Goal: Information Seeking & Learning: Compare options

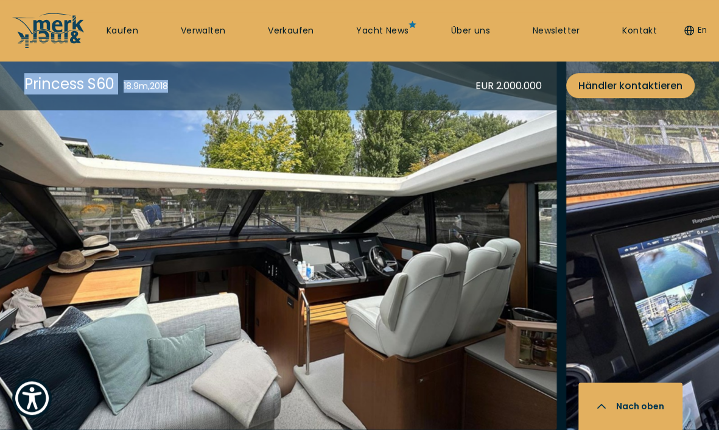
scroll to position [2251, 0]
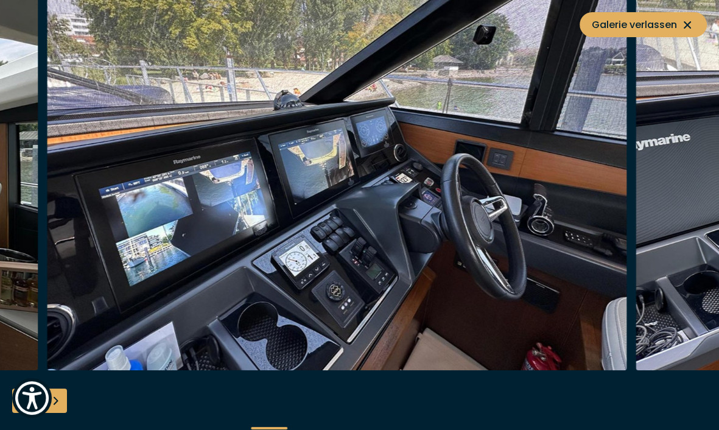
click at [88, 257] on img "button" at bounding box center [337, 176] width 580 height 390
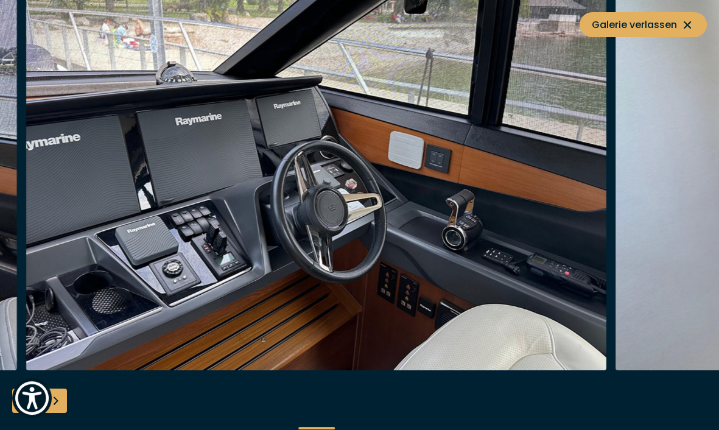
click at [234, 225] on img "button" at bounding box center [316, 176] width 580 height 390
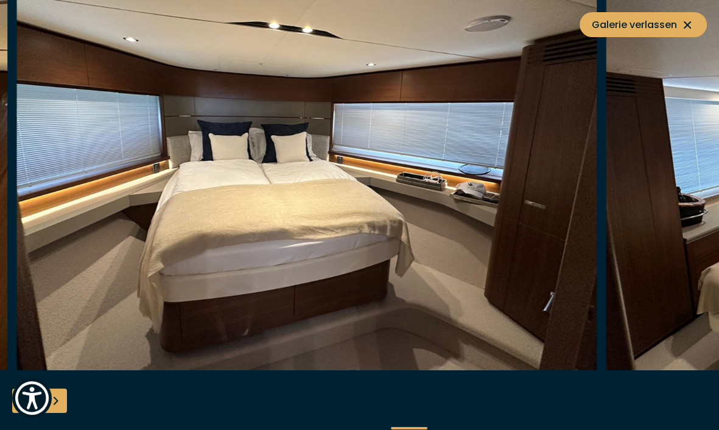
click at [128, 189] on img "button" at bounding box center [307, 176] width 580 height 390
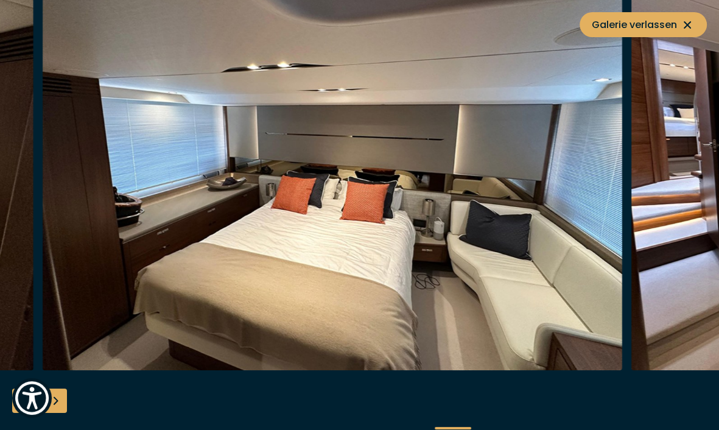
click at [142, 174] on img "button" at bounding box center [333, 176] width 580 height 390
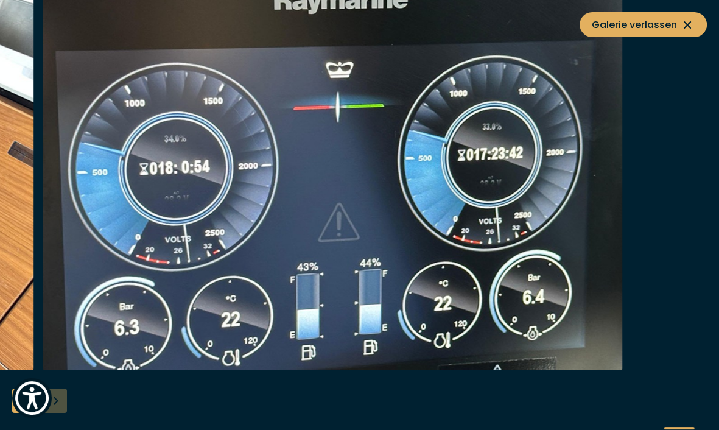
click at [251, 187] on img "button" at bounding box center [333, 176] width 580 height 390
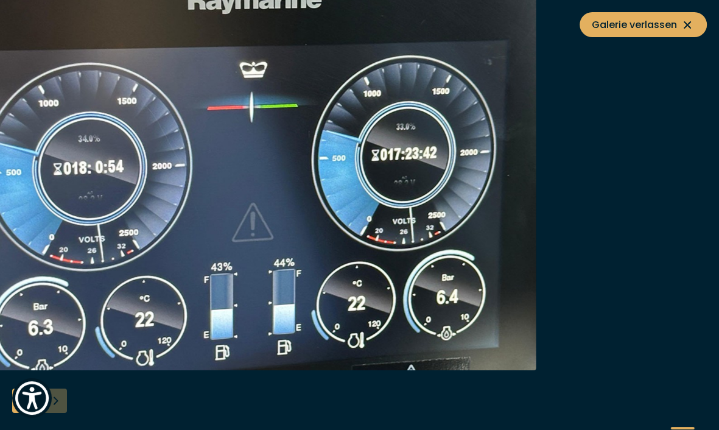
click at [138, 205] on img "button" at bounding box center [246, 176] width 580 height 390
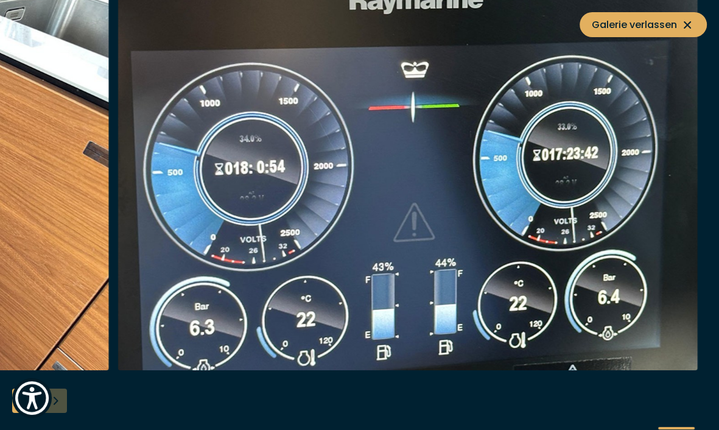
click at [59, 398] on div at bounding box center [359, 215] width 719 height 469
click at [16, 401] on img "Show Accessibility Preferences" at bounding box center [31, 397] width 37 height 37
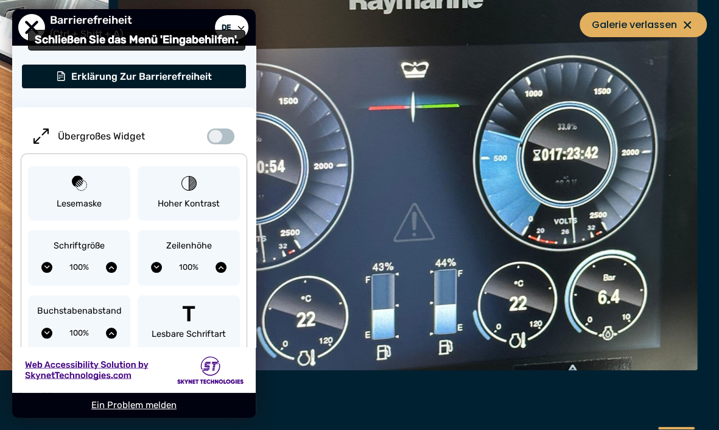
click at [32, 23] on span "Schließen Sie das Menü 'Eingabehilfen'." at bounding box center [31, 27] width 27 height 27
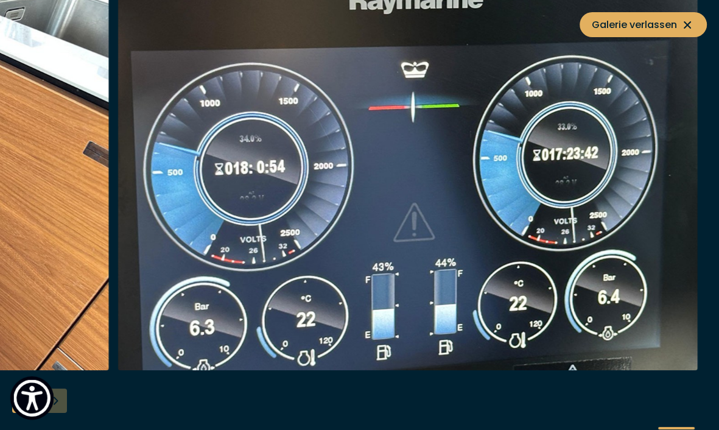
scroll to position [450, 0]
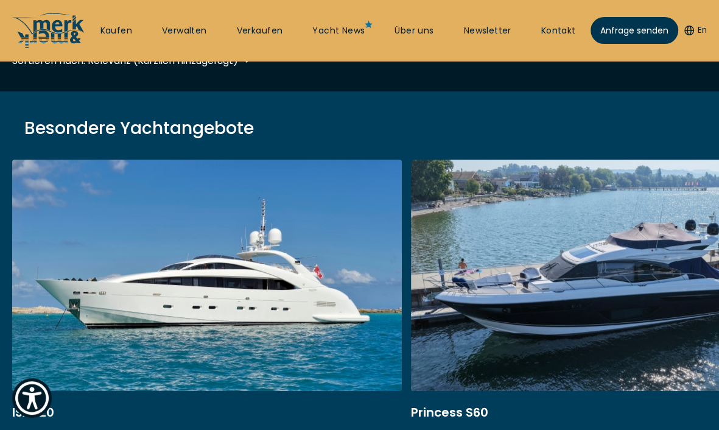
scroll to position [385, 0]
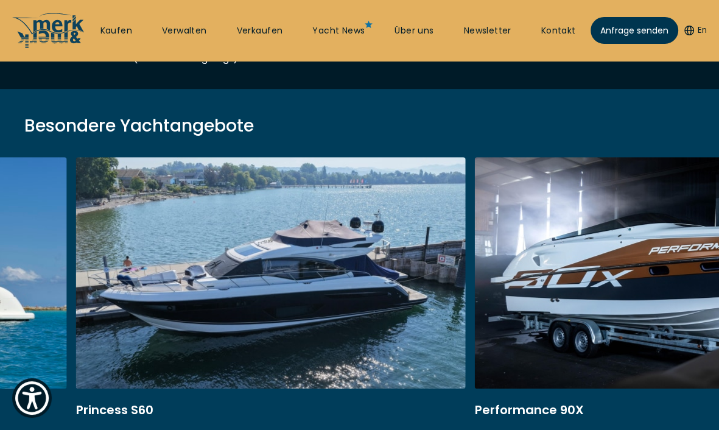
click at [270, 265] on link at bounding box center [271, 319] width 390 height 325
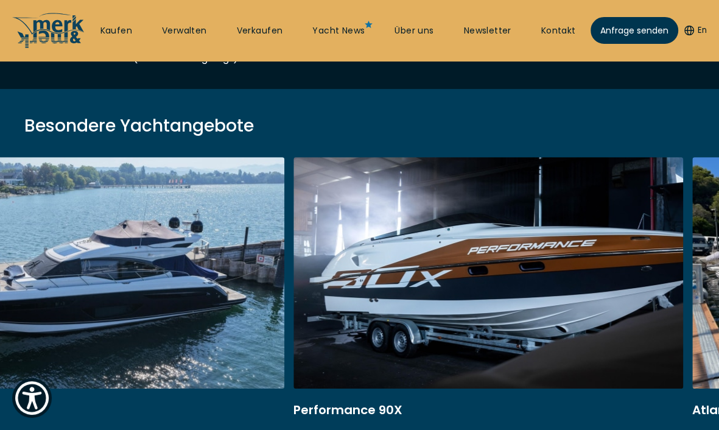
click at [114, 253] on link at bounding box center [90, 319] width 390 height 325
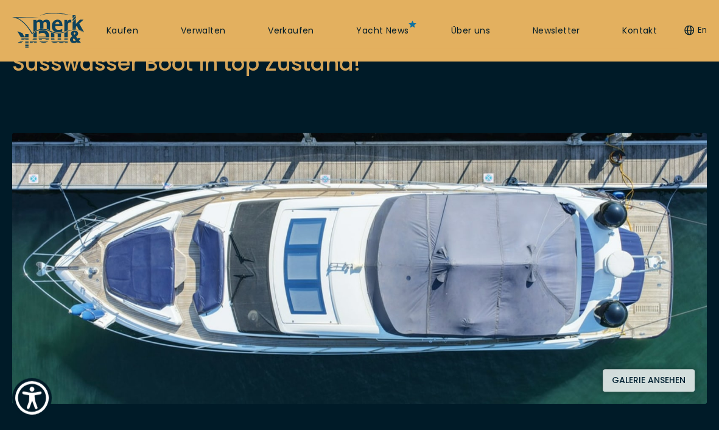
scroll to position [128, 0]
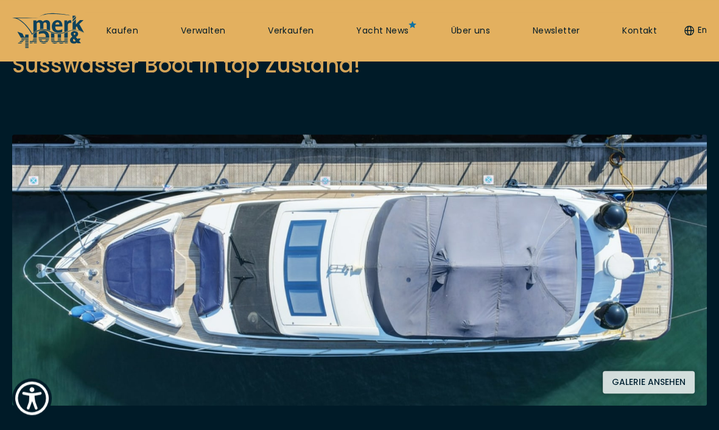
scroll to position [161, 0]
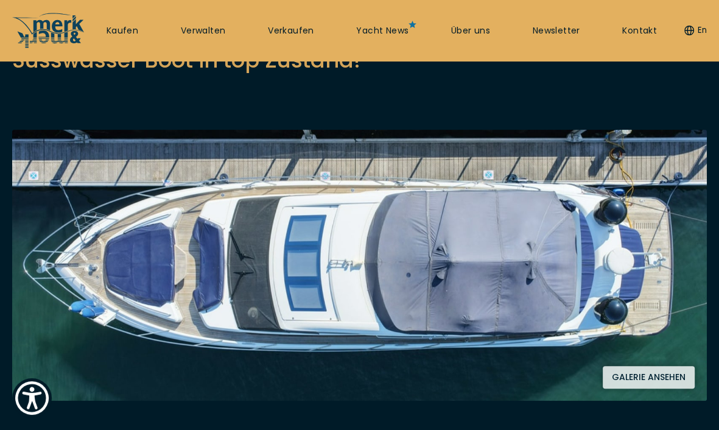
click at [628, 377] on button "Galerie ansehen" at bounding box center [649, 377] width 92 height 23
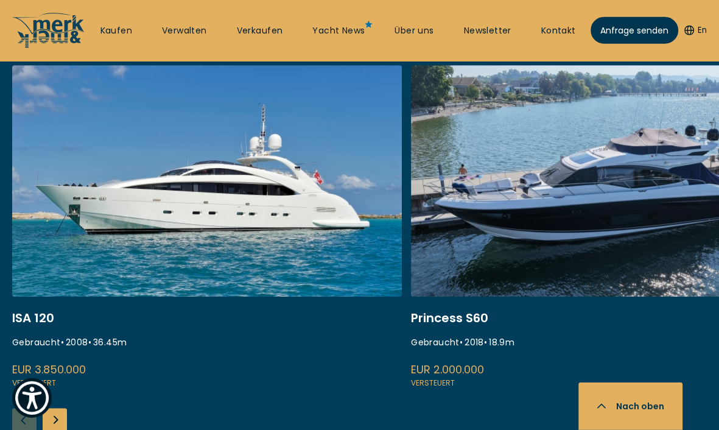
scroll to position [514, 0]
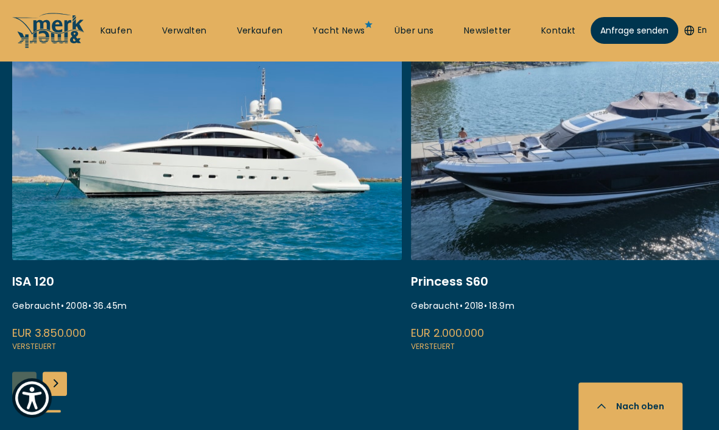
click at [127, 178] on link at bounding box center [207, 191] width 390 height 325
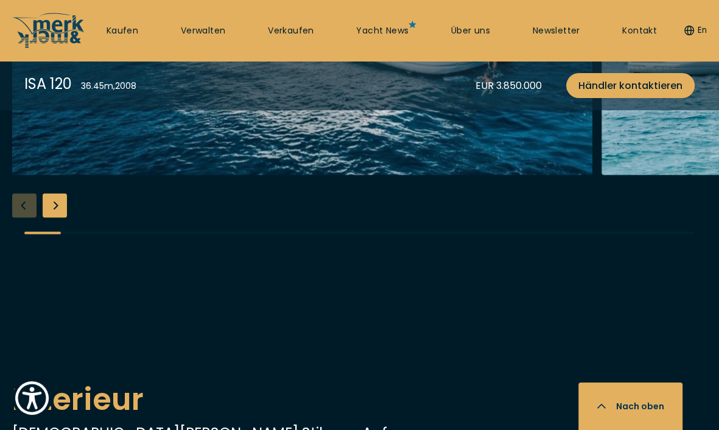
scroll to position [1415, 0]
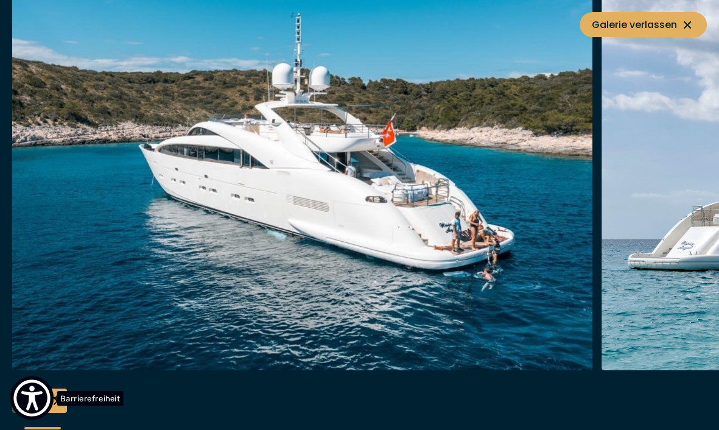
click at [57, 399] on span "Barrierefreiheit" at bounding box center [90, 397] width 66 height 15
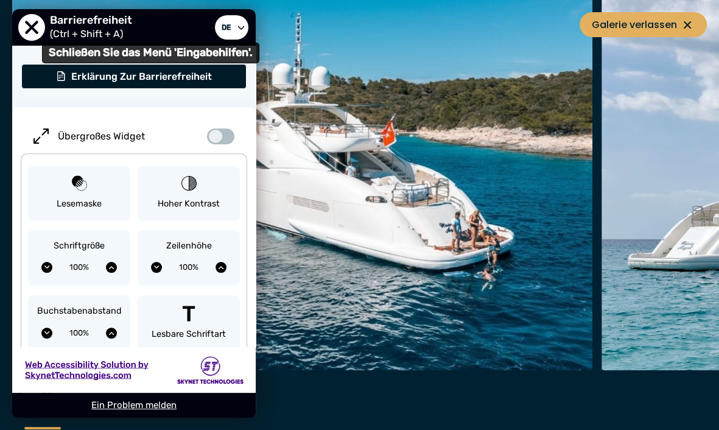
click at [36, 23] on span "Schließen Sie das Menü 'Eingabehilfen'." at bounding box center [31, 27] width 27 height 27
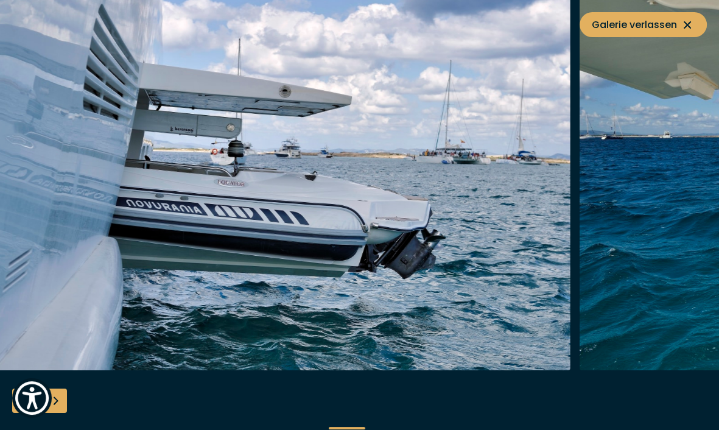
click at [94, 284] on img "button" at bounding box center [281, 176] width 580 height 390
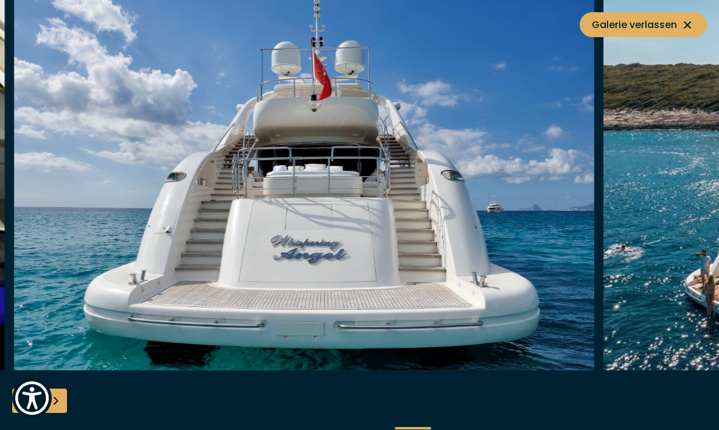
click at [493, 318] on img "button" at bounding box center [304, 176] width 580 height 390
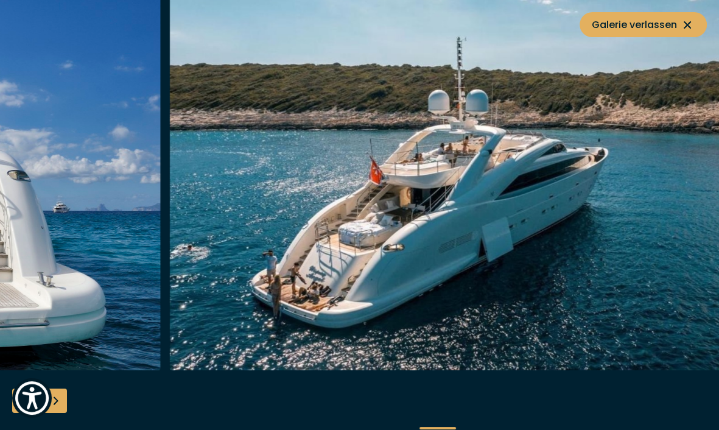
click at [256, 191] on img "button" at bounding box center [459, 176] width 580 height 390
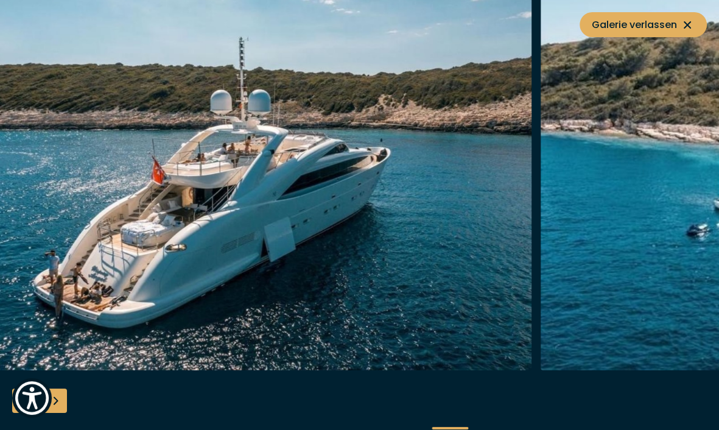
click at [41, 189] on img "button" at bounding box center [242, 176] width 580 height 390
click at [660, 25] on span "Galerie verlassen" at bounding box center [643, 24] width 103 height 15
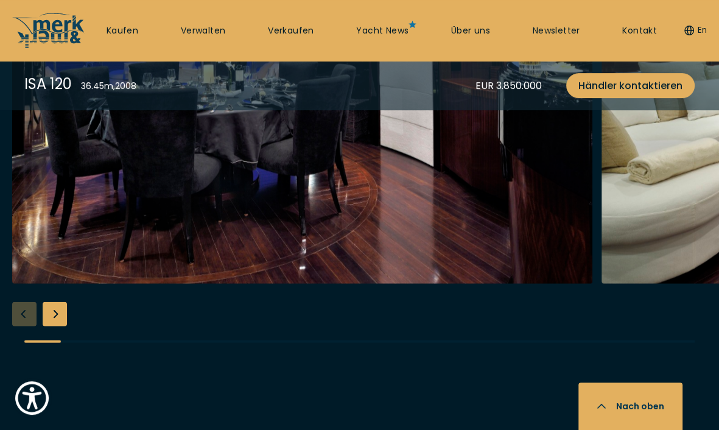
scroll to position [1993, 0]
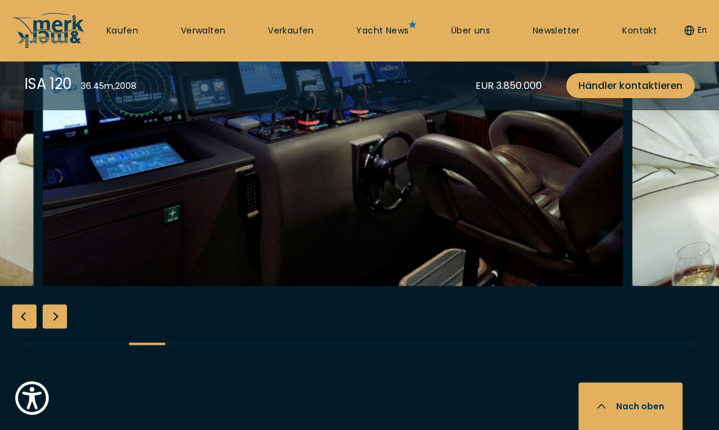
click at [44, 286] on img "button" at bounding box center [333, 91] width 580 height 390
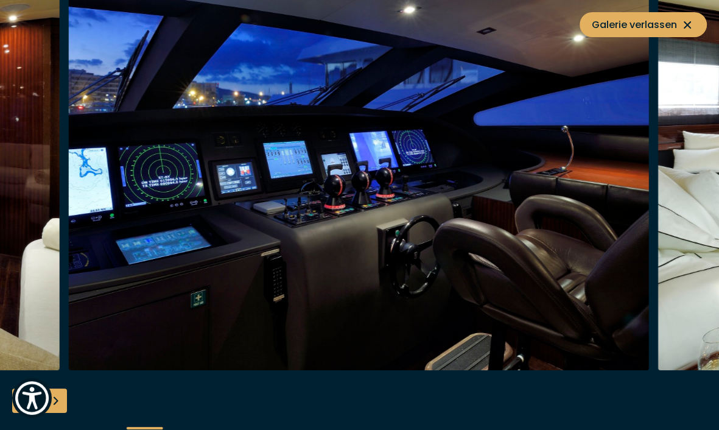
click at [304, 261] on img "button" at bounding box center [359, 176] width 580 height 390
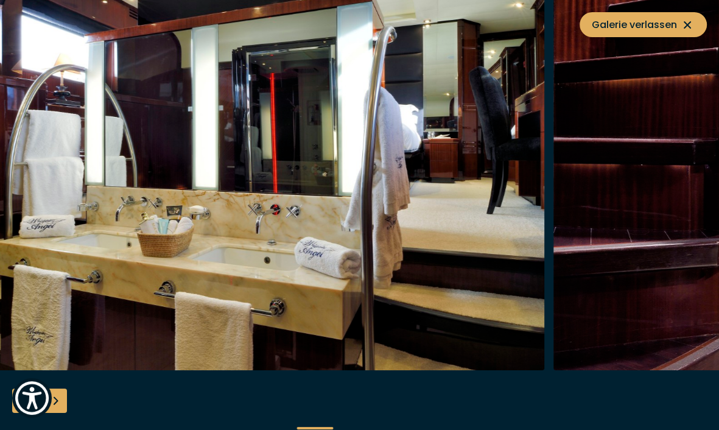
click at [40, 258] on img "button" at bounding box center [255, 176] width 580 height 390
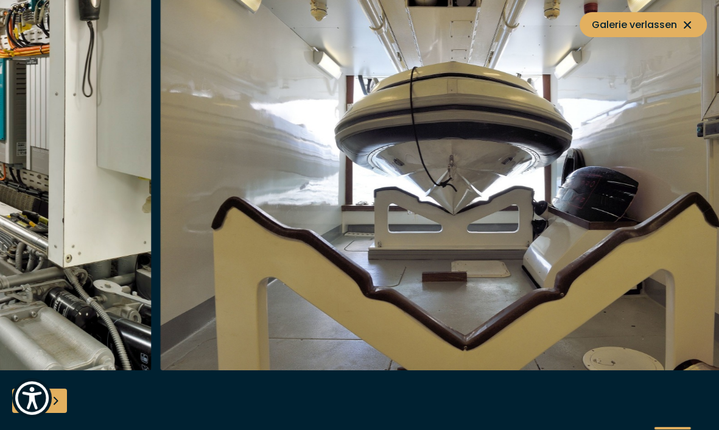
click at [715, 223] on img "button" at bounding box center [450, 176] width 580 height 390
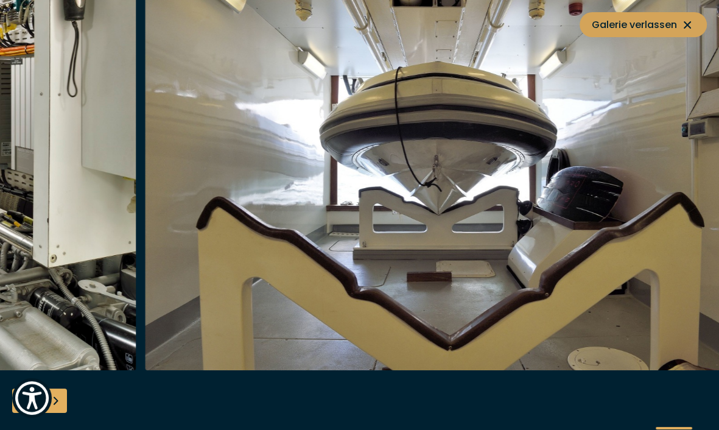
click at [641, 23] on span "Galerie verlassen" at bounding box center [643, 24] width 103 height 15
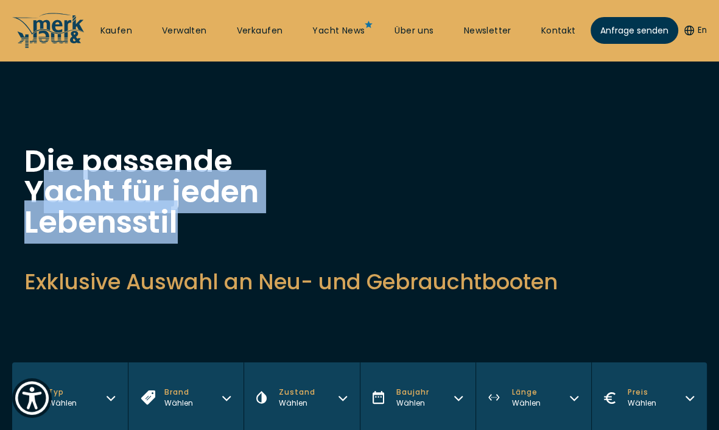
drag, startPoint x: 544, startPoint y: 218, endPoint x: 138, endPoint y: 199, distance: 406.6
click at [34, 172] on div "Die passende Yacht für jeden Lebensstil Exklusive Auswahl an Neu- und Gebraucht…" at bounding box center [359, 221] width 670 height 150
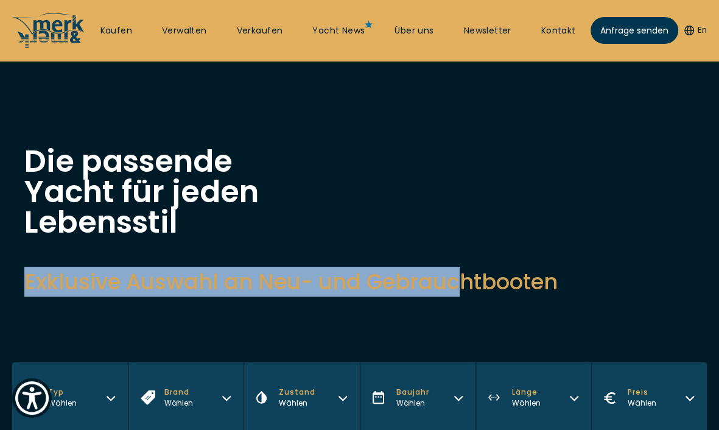
drag, startPoint x: 464, startPoint y: 269, endPoint x: 476, endPoint y: 210, distance: 60.3
click at [476, 211] on div "Die passende Yacht für jeden Lebensstil Exklusive Auswahl an Neu- und Gebraucht…" at bounding box center [359, 221] width 670 height 150
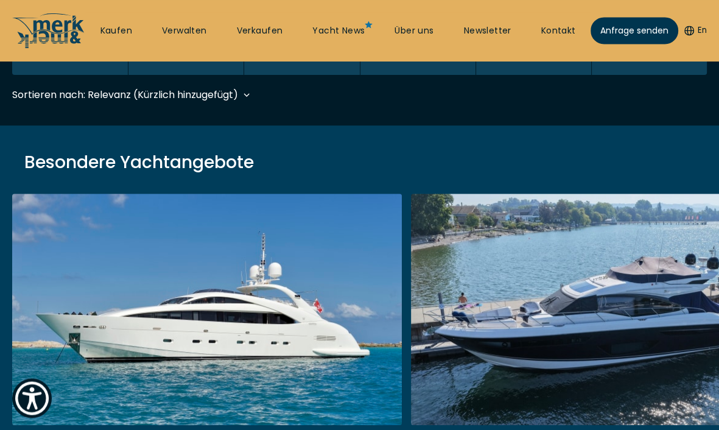
scroll to position [385, 0]
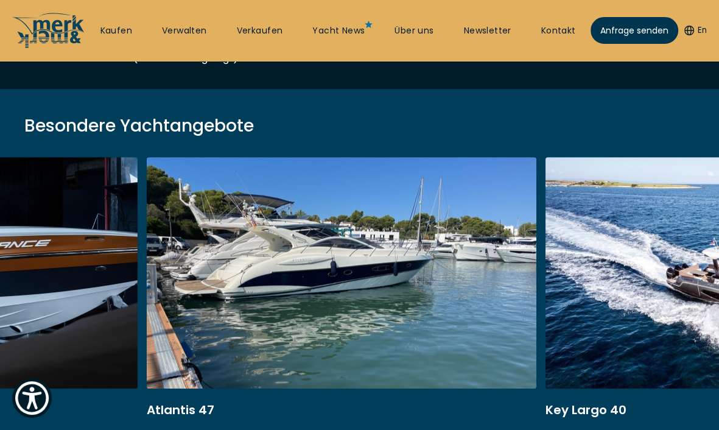
click at [167, 272] on link at bounding box center [342, 319] width 390 height 325
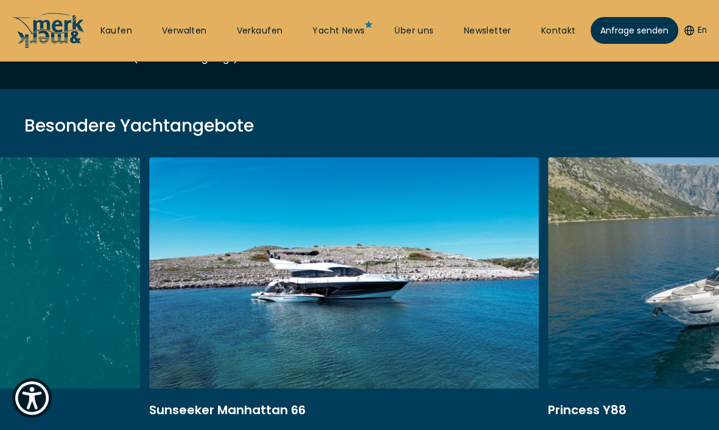
click at [267, 298] on link at bounding box center [344, 319] width 390 height 325
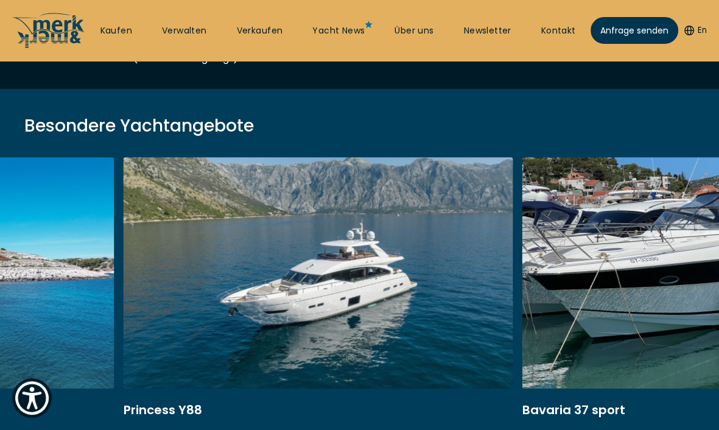
click at [212, 279] on link at bounding box center [318, 319] width 390 height 325
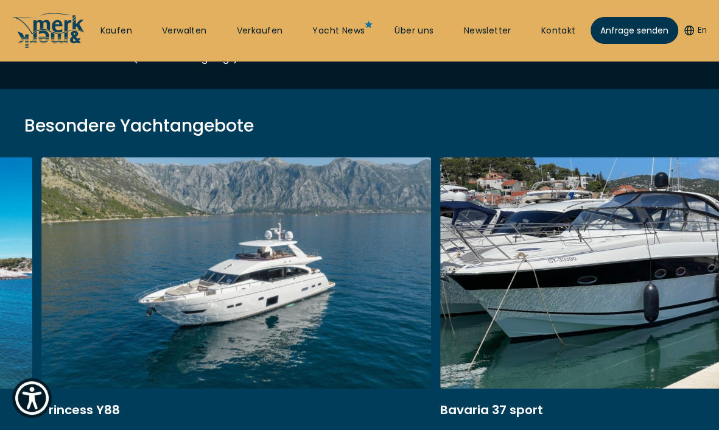
click at [256, 328] on link at bounding box center [236, 319] width 390 height 325
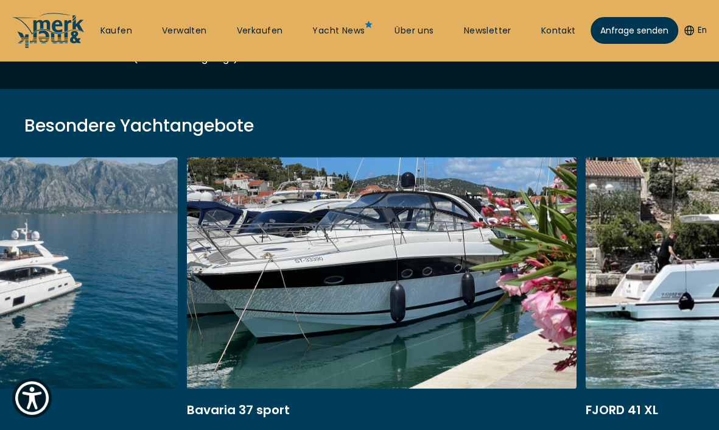
click at [403, 326] on link at bounding box center [382, 319] width 390 height 325
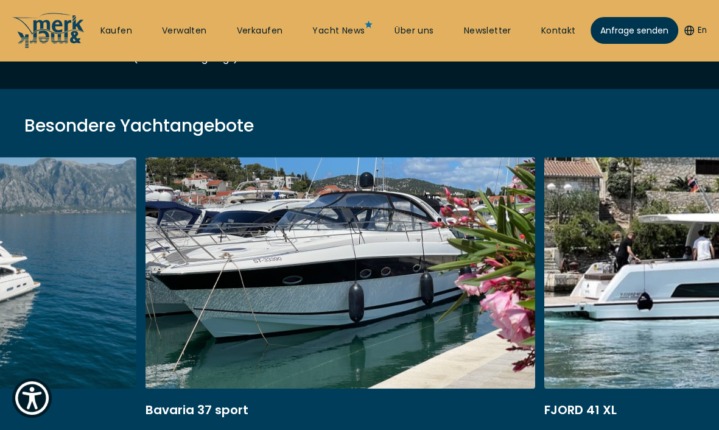
click at [421, 329] on link at bounding box center [341, 319] width 390 height 325
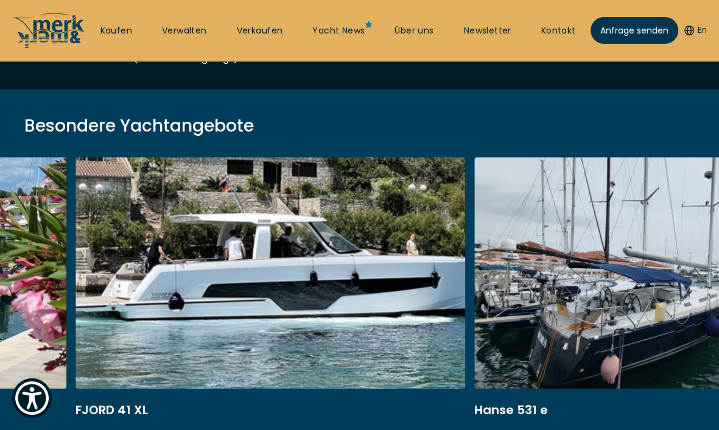
click at [194, 318] on link at bounding box center [271, 319] width 390 height 325
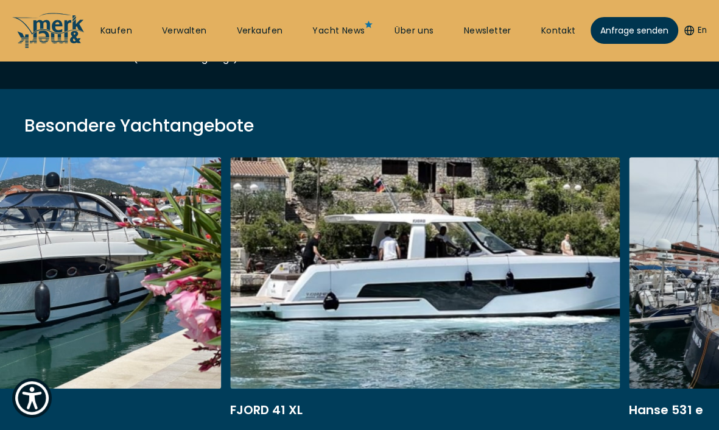
click at [427, 315] on link at bounding box center [425, 319] width 390 height 325
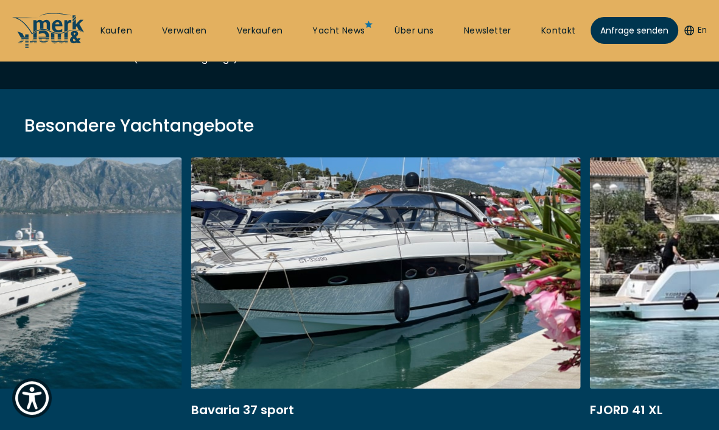
click at [455, 323] on link at bounding box center [386, 319] width 390 height 325
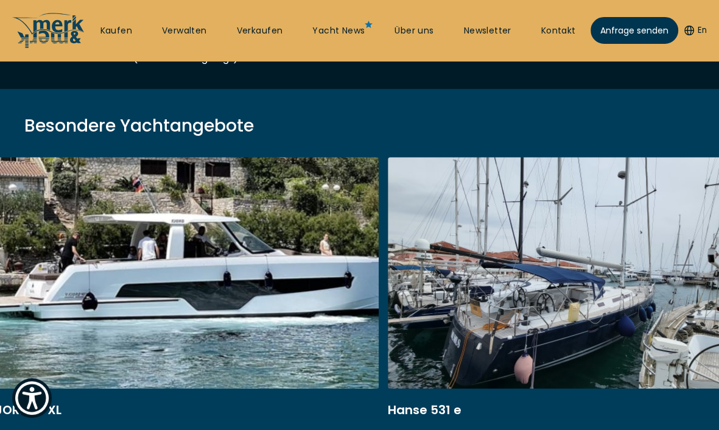
click at [52, 331] on link at bounding box center [184, 319] width 390 height 325
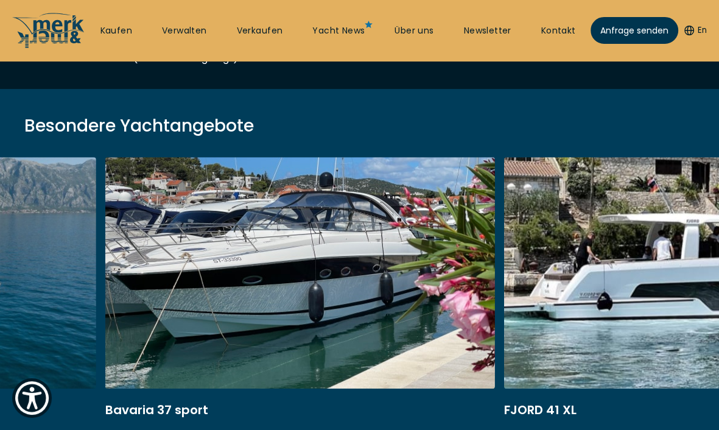
click at [691, 329] on link at bounding box center [699, 319] width 390 height 325
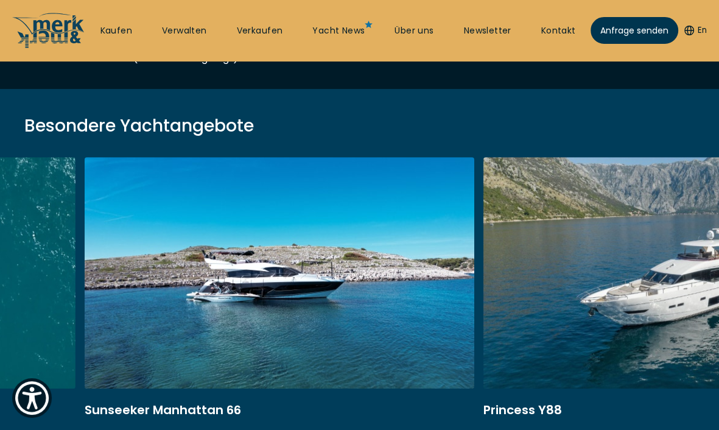
click at [577, 325] on link at bounding box center [678, 319] width 390 height 325
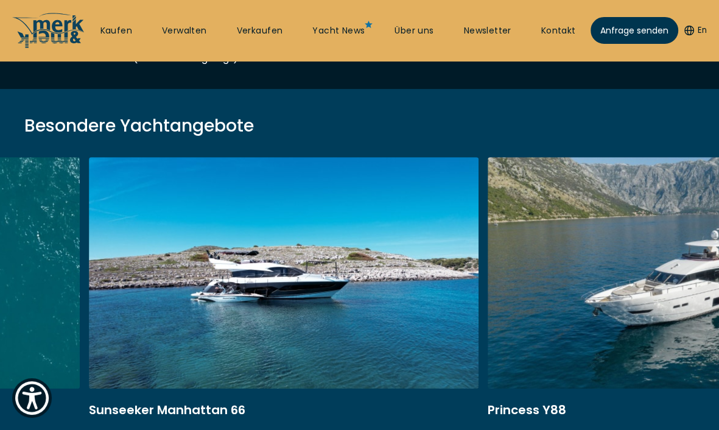
click at [206, 302] on link at bounding box center [284, 319] width 390 height 325
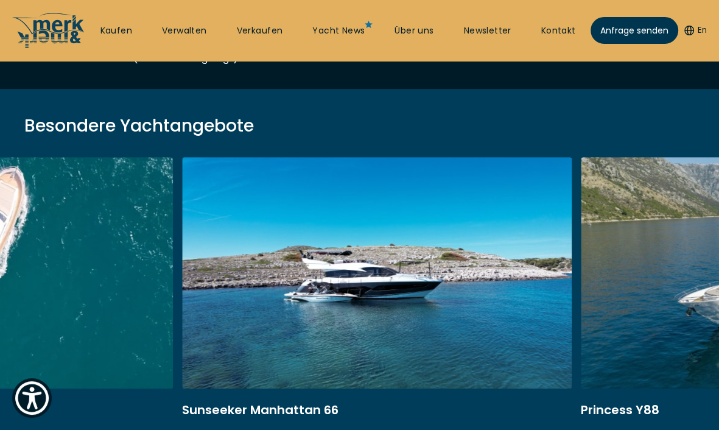
click at [324, 297] on link at bounding box center [377, 319] width 390 height 325
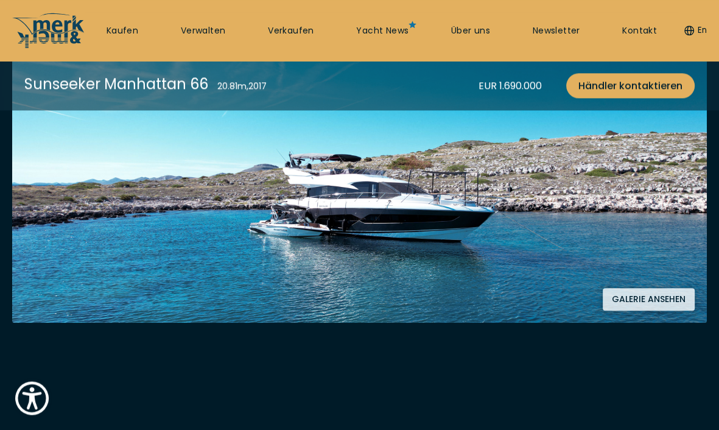
scroll to position [192, 0]
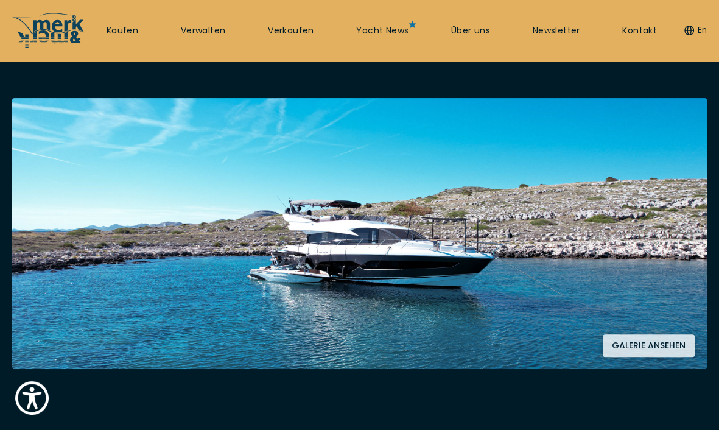
click at [637, 346] on button "Galerie ansehen" at bounding box center [649, 345] width 92 height 23
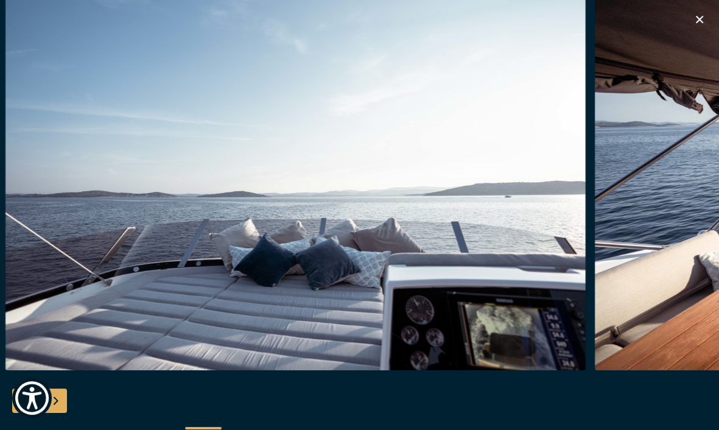
click at [82, 278] on img "button" at bounding box center [295, 176] width 580 height 390
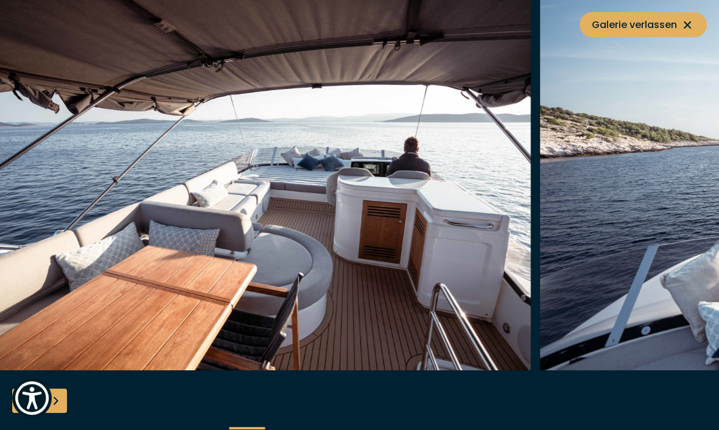
click at [26, 289] on img "button" at bounding box center [241, 176] width 580 height 390
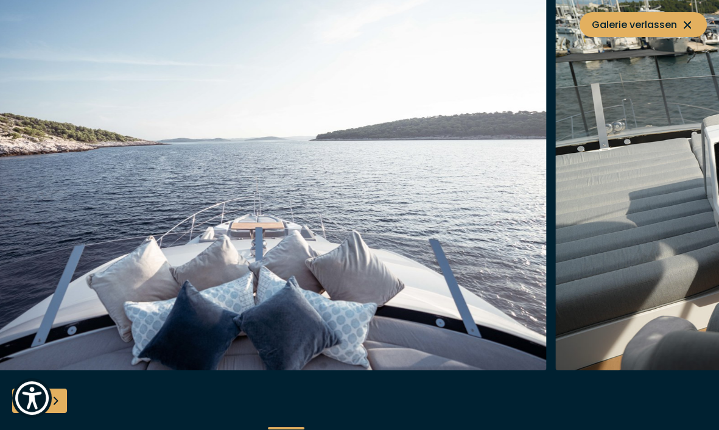
click at [97, 276] on img "button" at bounding box center [257, 176] width 580 height 390
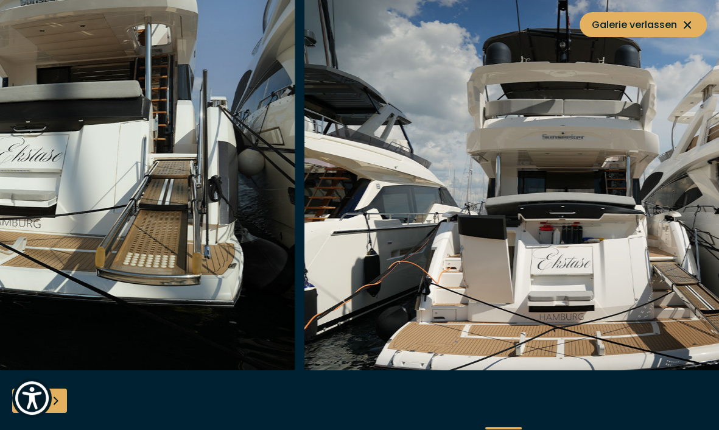
click at [155, 292] on img "button" at bounding box center [5, 176] width 580 height 390
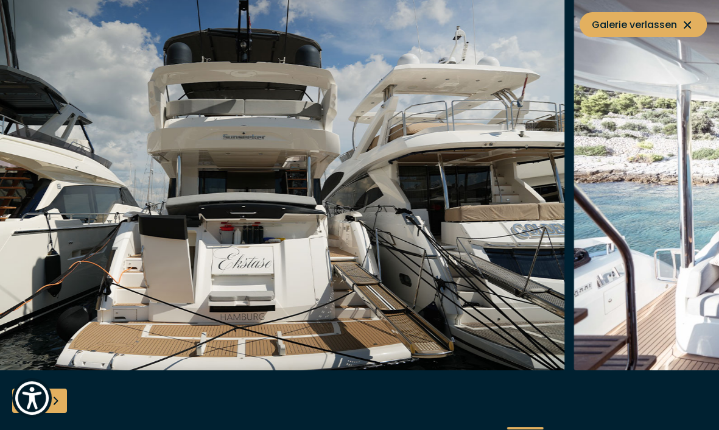
click at [370, 270] on img "button" at bounding box center [275, 176] width 580 height 390
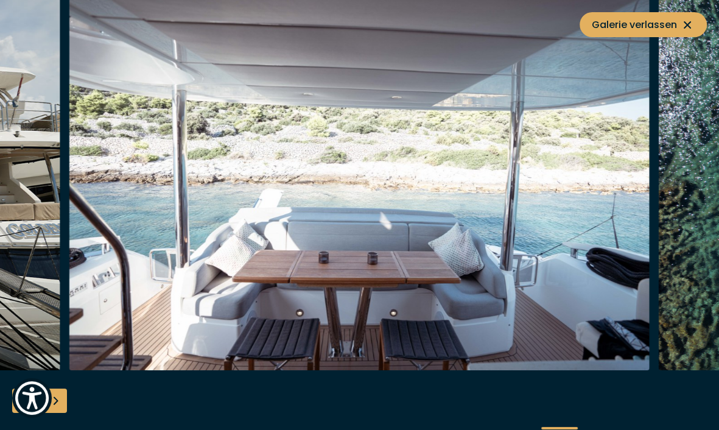
click at [183, 266] on img "button" at bounding box center [359, 176] width 580 height 390
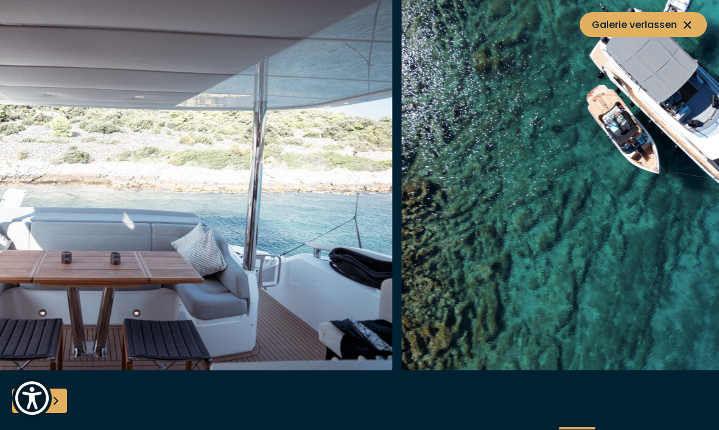
click at [311, 278] on img "button" at bounding box center [102, 176] width 580 height 390
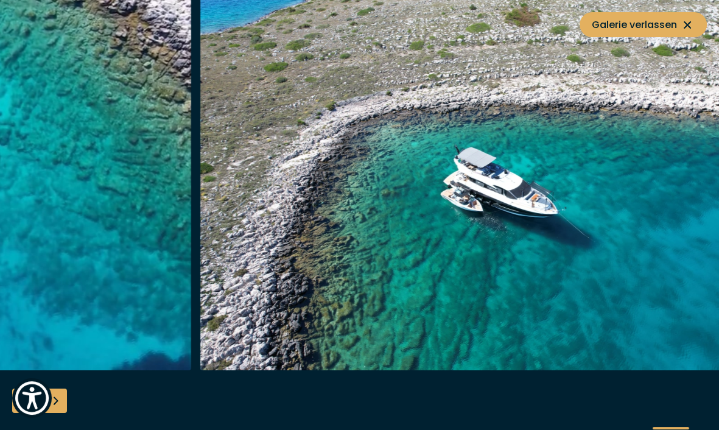
click at [719, 270] on img "button" at bounding box center [490, 176] width 580 height 390
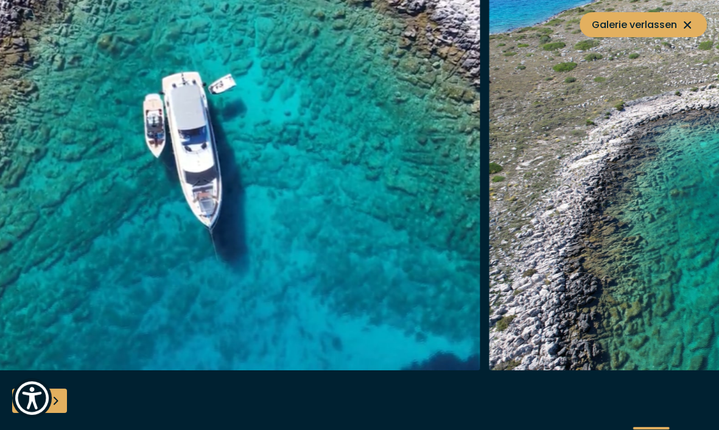
click at [480, 241] on img "button" at bounding box center [190, 176] width 580 height 390
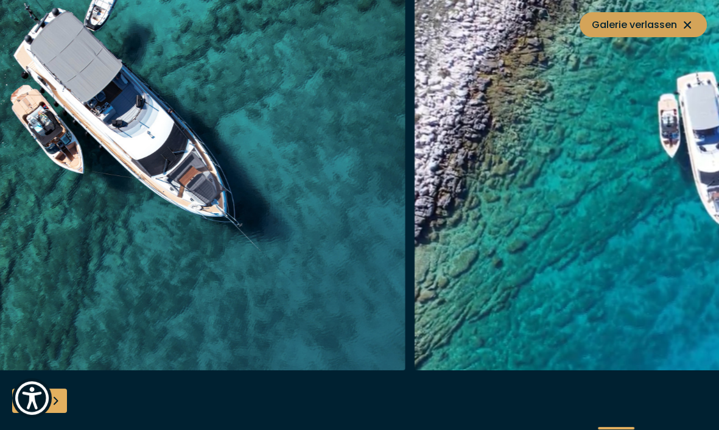
click at [644, 22] on span "Galerie verlassen" at bounding box center [643, 24] width 103 height 15
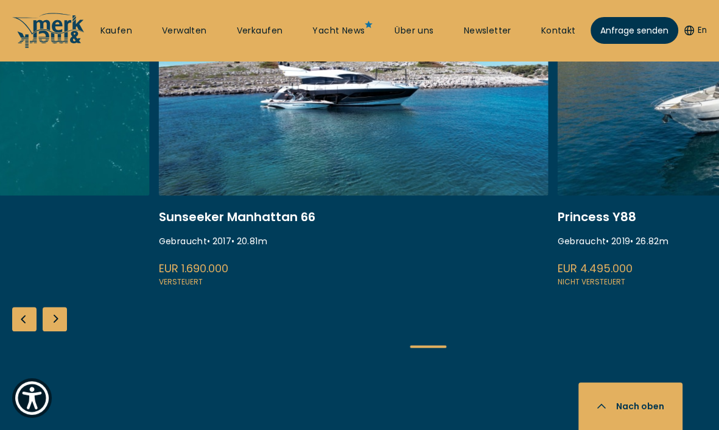
scroll to position [514, 0]
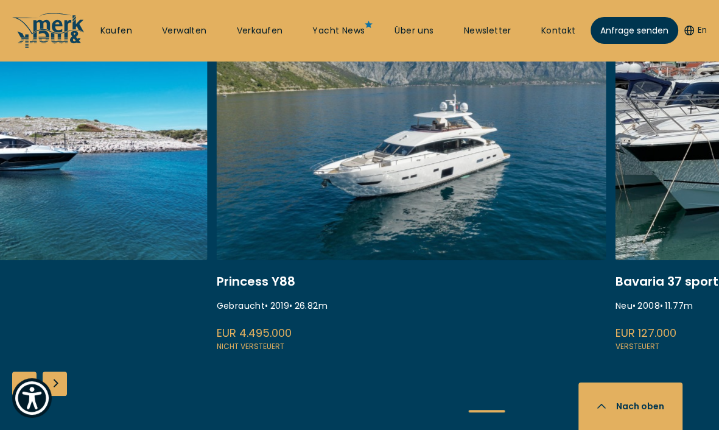
click at [146, 311] on link at bounding box center [13, 191] width 390 height 325
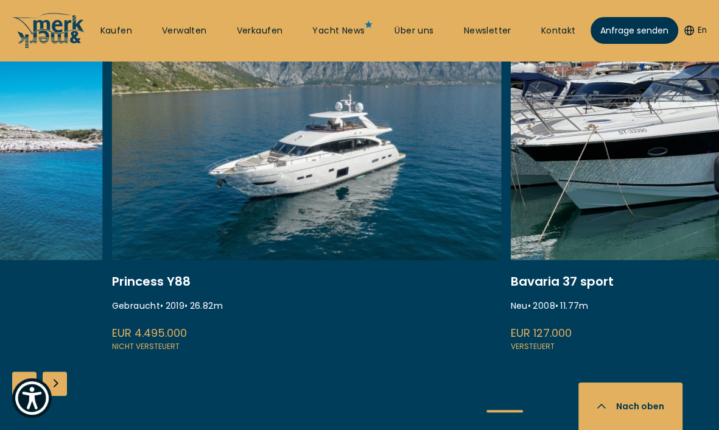
click at [434, 353] on link at bounding box center [307, 191] width 390 height 325
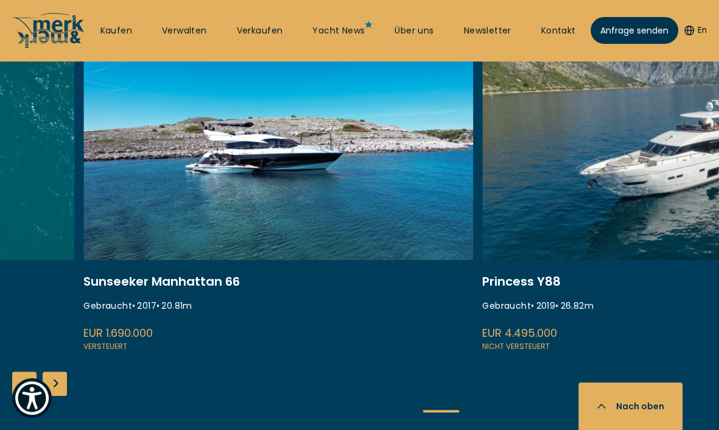
click at [433, 340] on link at bounding box center [278, 191] width 390 height 325
click at [332, 219] on link at bounding box center [278, 191] width 390 height 325
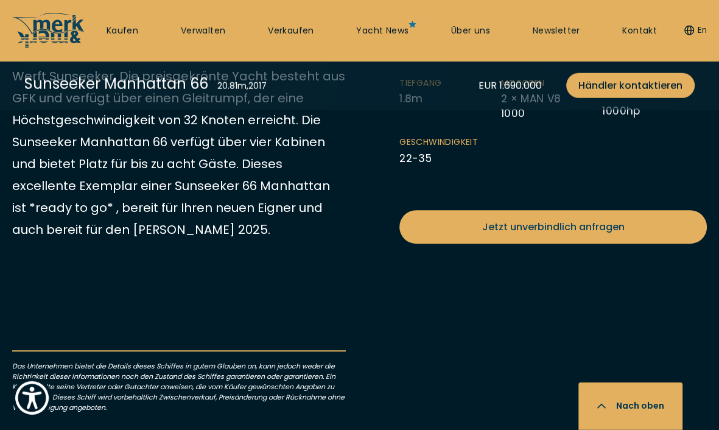
scroll to position [450, 0]
